Goal: Task Accomplishment & Management: Use online tool/utility

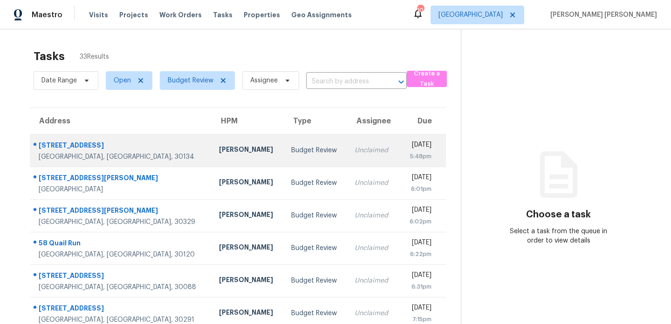
click at [137, 156] on div "[GEOGRAPHIC_DATA], [GEOGRAPHIC_DATA], 30134" at bounding box center [121, 156] width 165 height 9
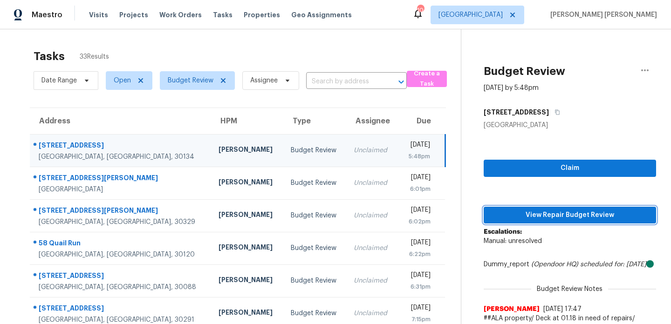
click at [529, 212] on span "View Repair Budget Review" at bounding box center [569, 216] width 157 height 12
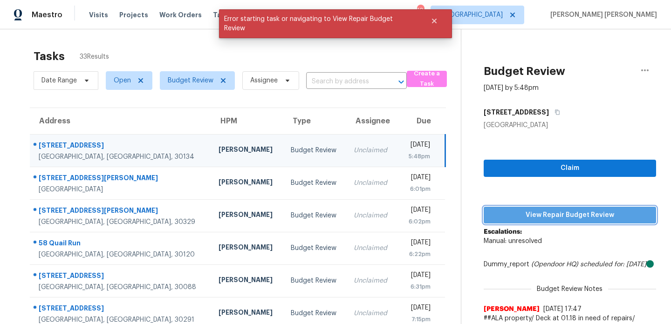
click at [536, 214] on span "View Repair Budget Review" at bounding box center [569, 216] width 157 height 12
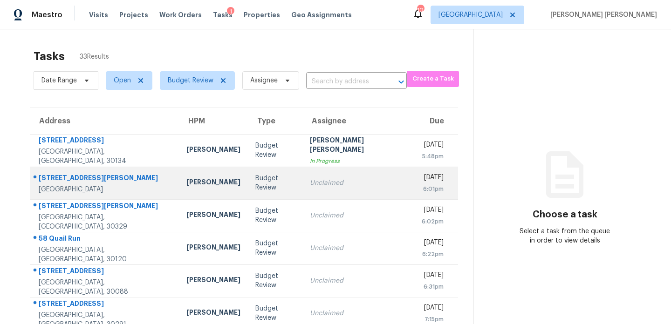
click at [114, 184] on div "[STREET_ADDRESS][PERSON_NAME]" at bounding box center [105, 179] width 133 height 12
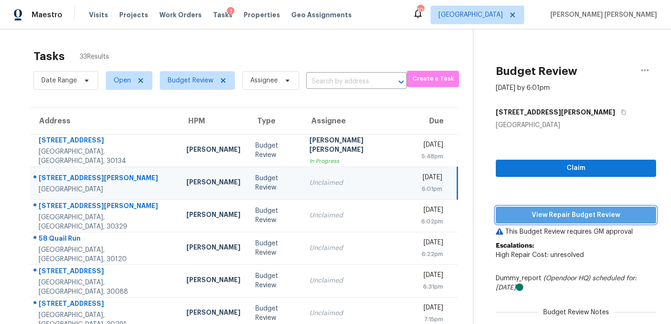
click at [508, 211] on span "View Repair Budget Review" at bounding box center [575, 216] width 145 height 12
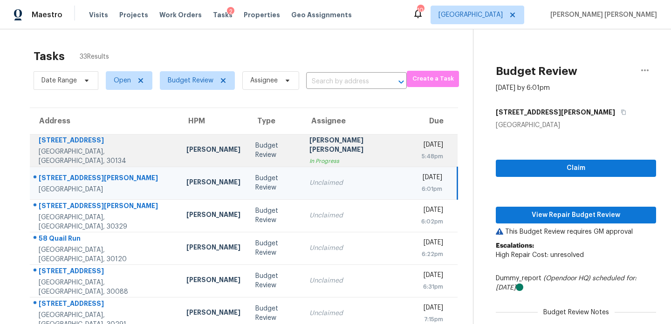
click at [117, 153] on div "[GEOGRAPHIC_DATA], [GEOGRAPHIC_DATA], 30134" at bounding box center [105, 156] width 133 height 19
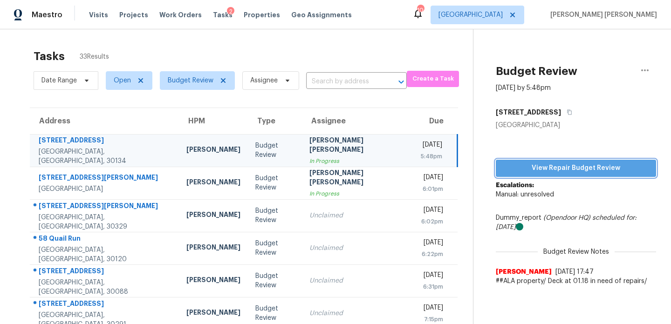
click at [542, 166] on span "View Repair Budget Review" at bounding box center [575, 169] width 145 height 12
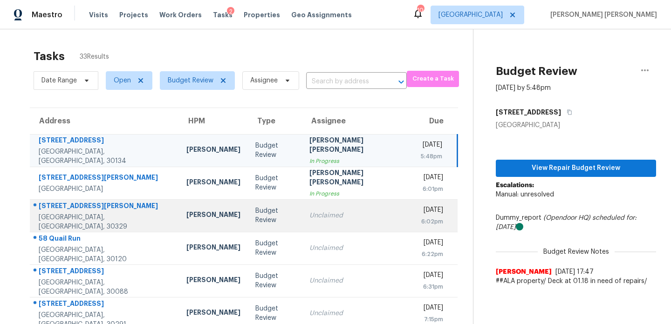
click at [117, 222] on div "[GEOGRAPHIC_DATA], [GEOGRAPHIC_DATA], 30329" at bounding box center [105, 222] width 133 height 19
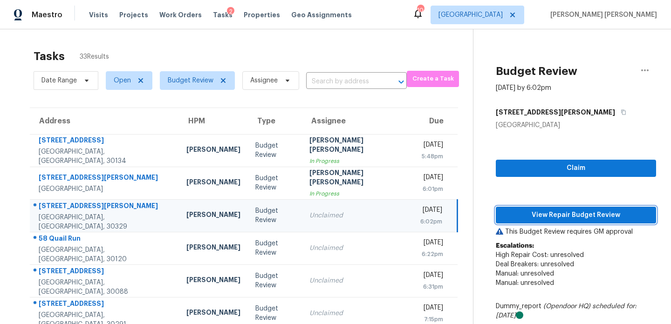
click at [548, 216] on span "View Repair Budget Review" at bounding box center [575, 216] width 145 height 12
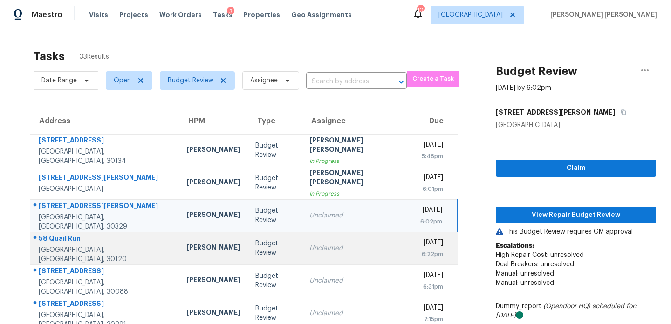
click at [126, 244] on div "58 Quail Run" at bounding box center [105, 240] width 133 height 12
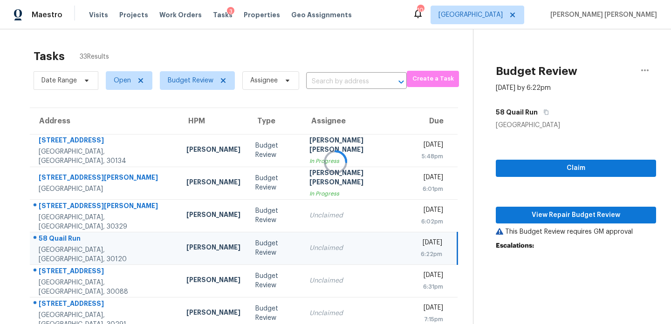
click at [549, 213] on div at bounding box center [335, 162] width 671 height 324
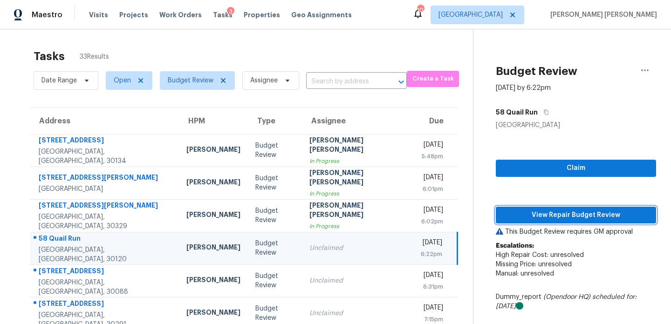
click at [556, 217] on span "View Repair Budget Review" at bounding box center [575, 216] width 145 height 12
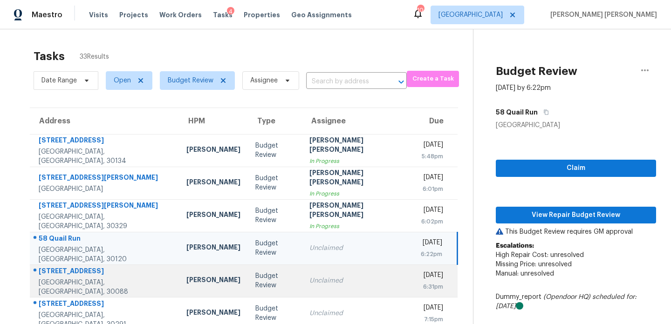
click at [179, 281] on td "[PERSON_NAME]" at bounding box center [213, 280] width 69 height 33
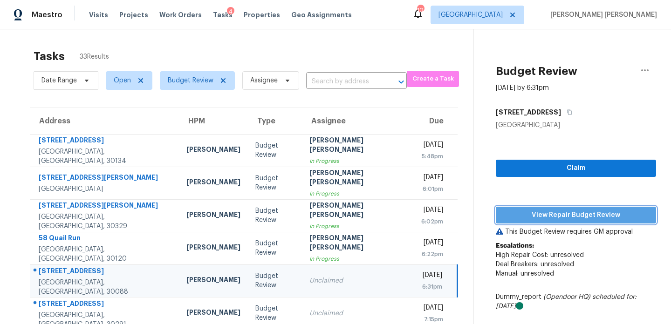
click at [538, 210] on span "View Repair Budget Review" at bounding box center [575, 216] width 145 height 12
